Goal: Browse casually: Explore the website without a specific task or goal

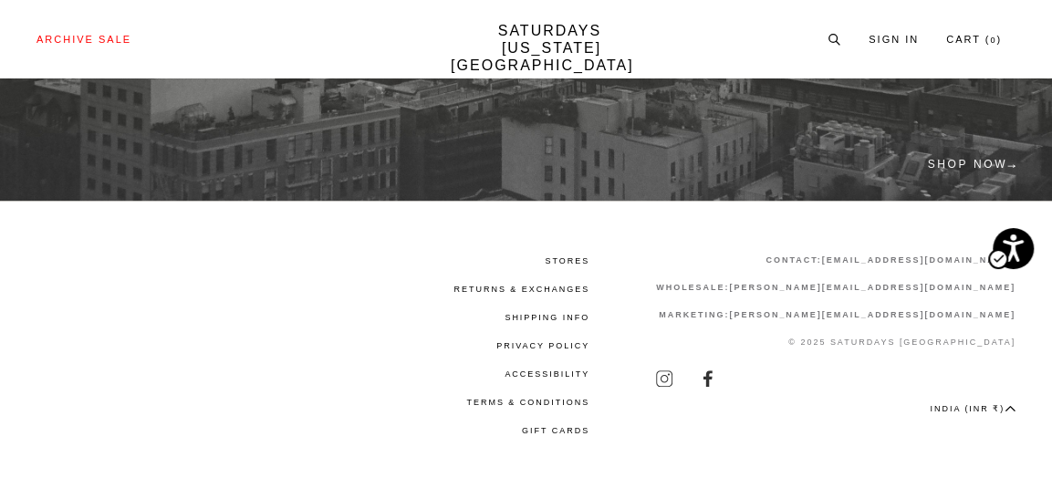
scroll to position [541, 0]
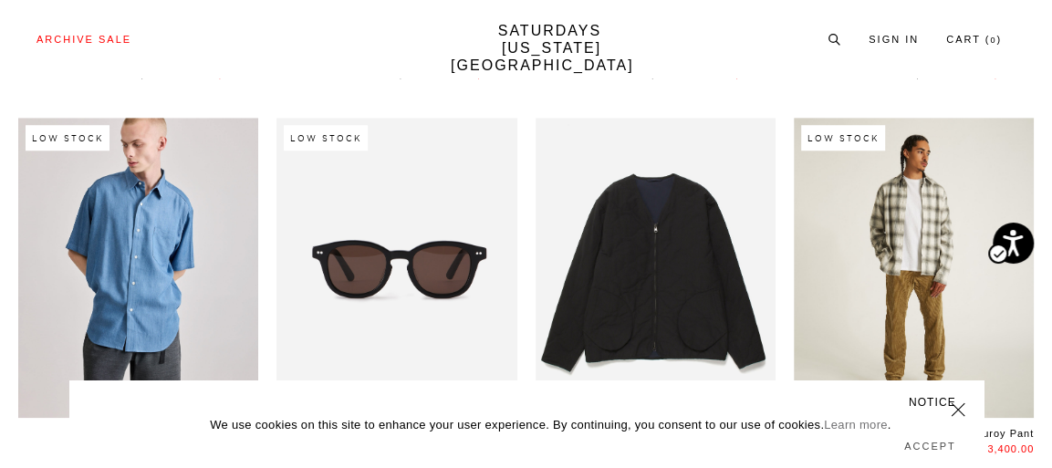
scroll to position [2155, 0]
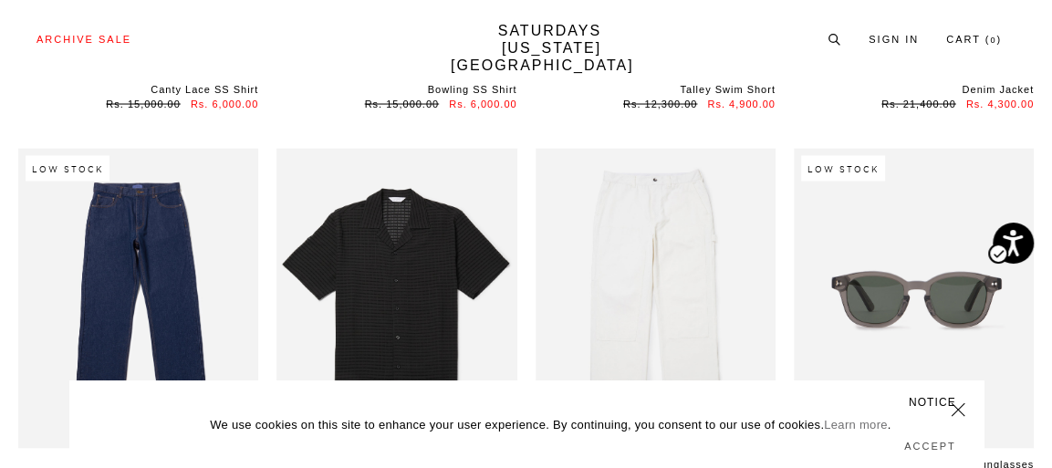
scroll to position [1917, 0]
